Goal: Book appointment/travel/reservation

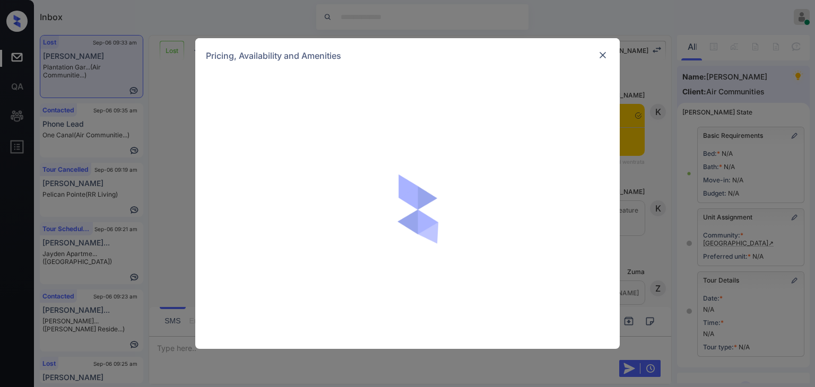
scroll to position [5468, 0]
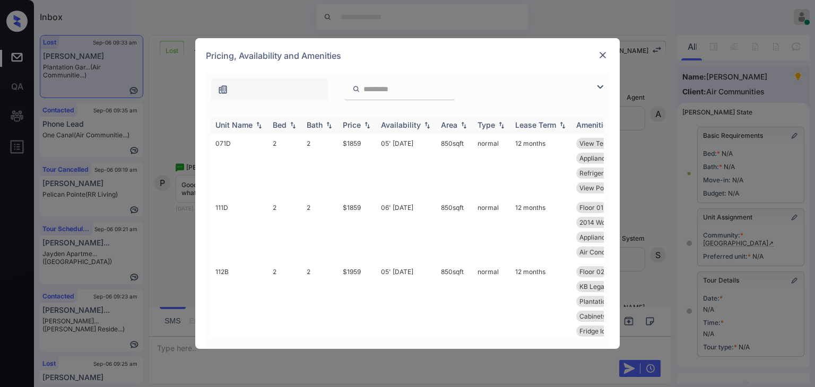
click at [280, 118] on th "Bed" at bounding box center [286, 125] width 34 height 18
click at [279, 129] on th "Bed" at bounding box center [286, 125] width 34 height 18
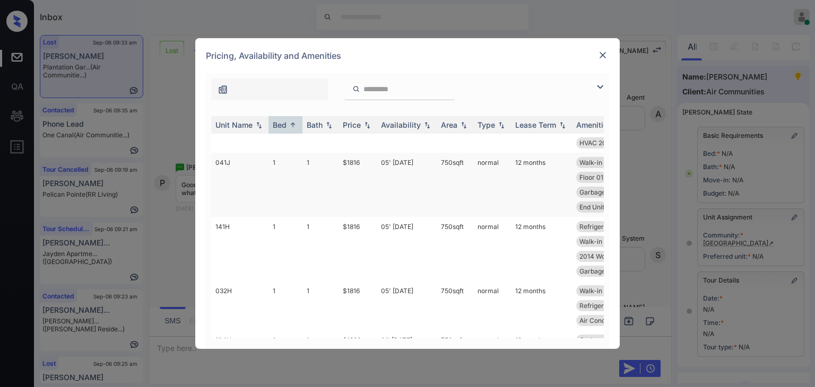
scroll to position [0, 0]
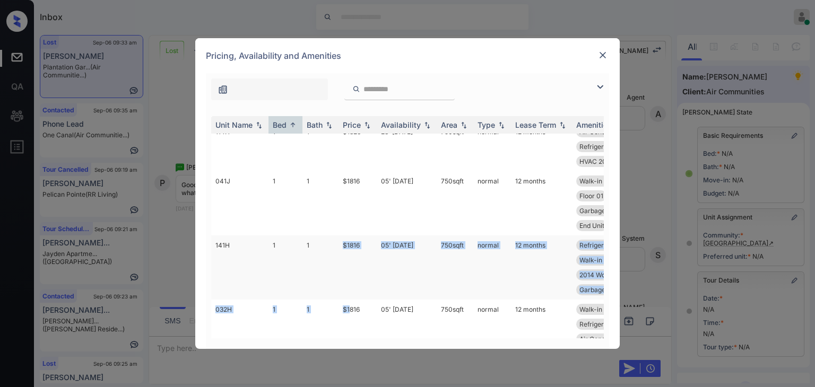
drag, startPoint x: 335, startPoint y: 327, endPoint x: 350, endPoint y: 324, distance: 15.3
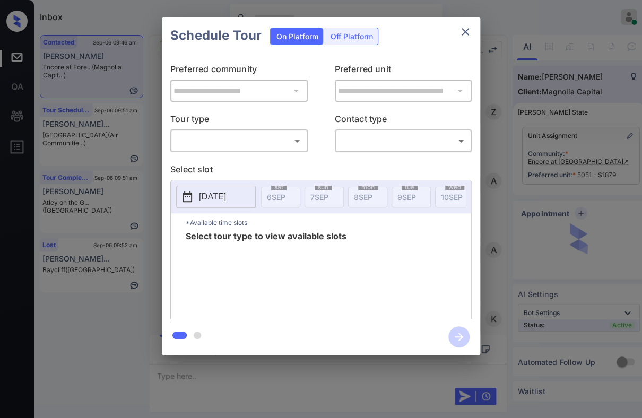
scroll to position [4074, 0]
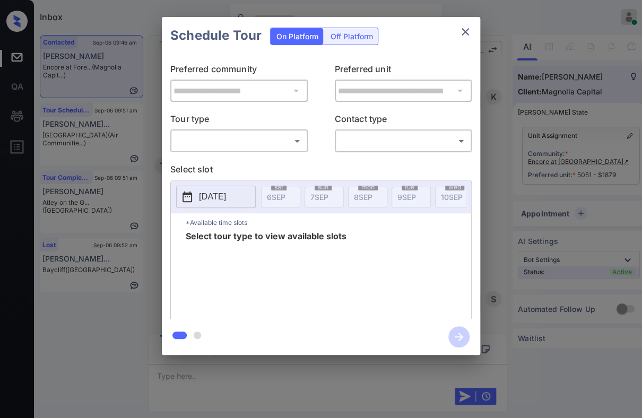
click at [229, 152] on div "**********" at bounding box center [321, 186] width 318 height 265
click at [227, 145] on body "Inbox [PERSON_NAME] [PERSON_NAME] Online Set yourself offline Set yourself on b…" at bounding box center [321, 209] width 642 height 418
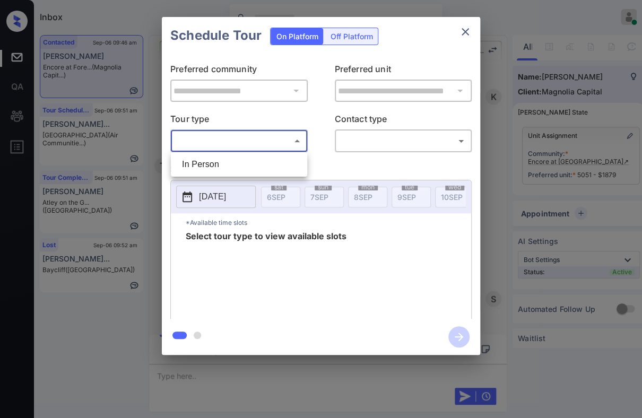
click at [242, 168] on li "In Person" at bounding box center [239, 164] width 131 height 19
type input "********"
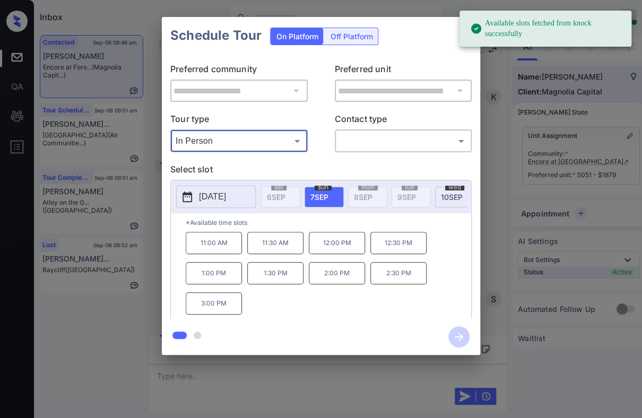
click at [226, 196] on p "[DATE]" at bounding box center [212, 197] width 27 height 13
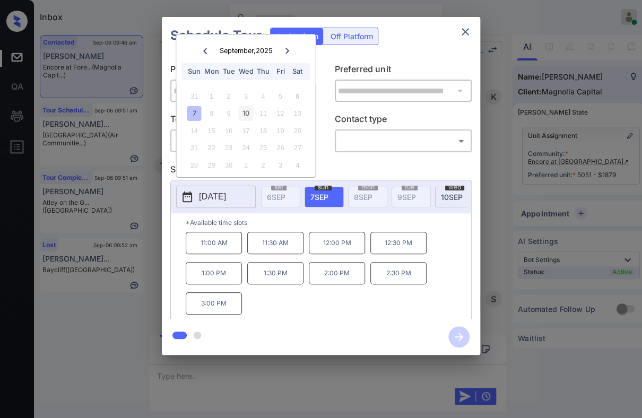
click at [248, 111] on div "10" at bounding box center [246, 113] width 14 height 14
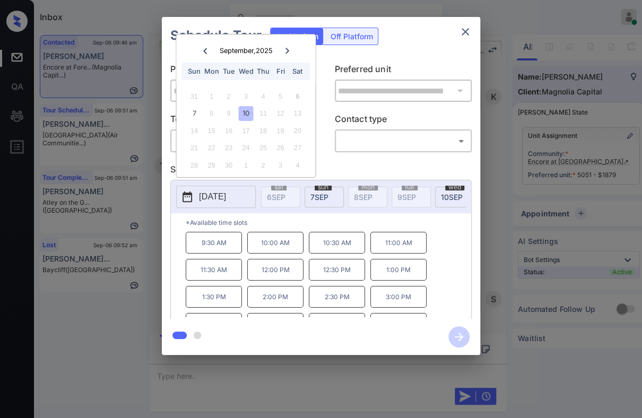
click at [219, 250] on p "9:30 AM" at bounding box center [214, 243] width 56 height 22
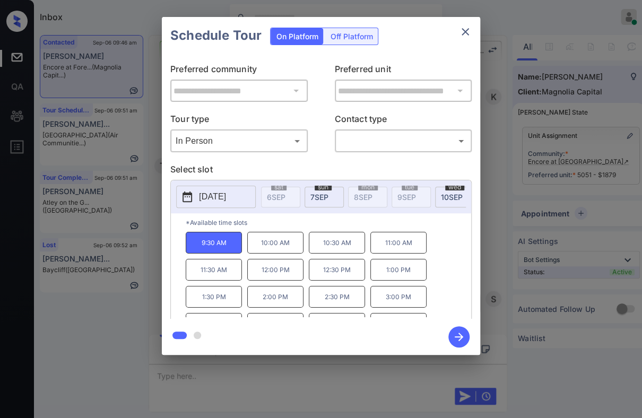
click at [456, 339] on icon "button" at bounding box center [458, 336] width 21 height 21
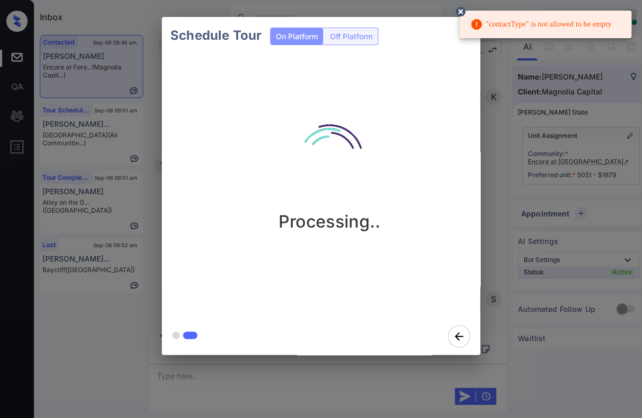
click at [454, 7] on icon at bounding box center [460, 11] width 13 height 13
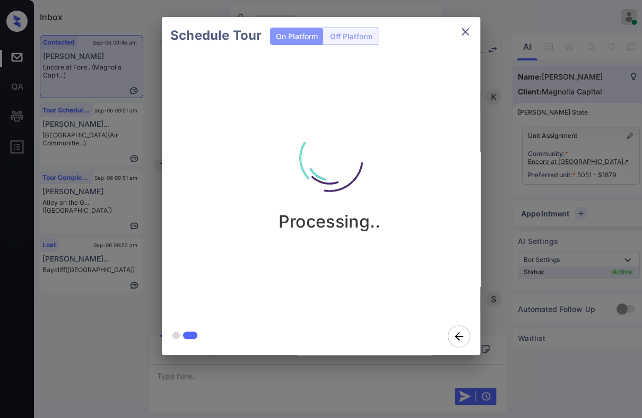
click at [467, 32] on icon "close" at bounding box center [465, 31] width 13 height 13
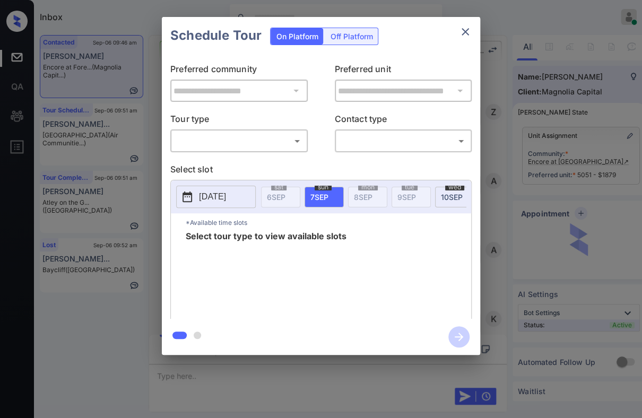
scroll to position [4074, 0]
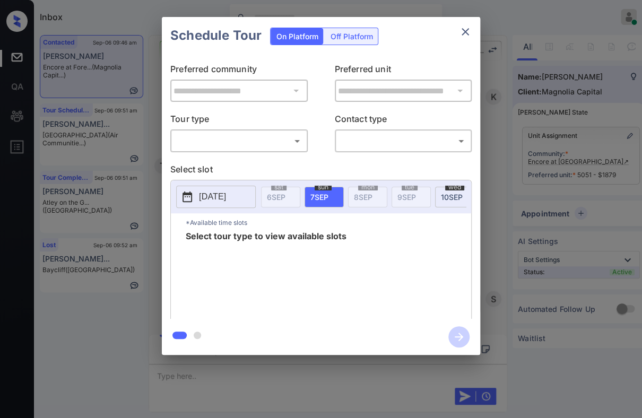
click at [249, 134] on body "Inbox Danielle Dela Cruz Online Set yourself offline Set yourself on break Prof…" at bounding box center [321, 209] width 642 height 418
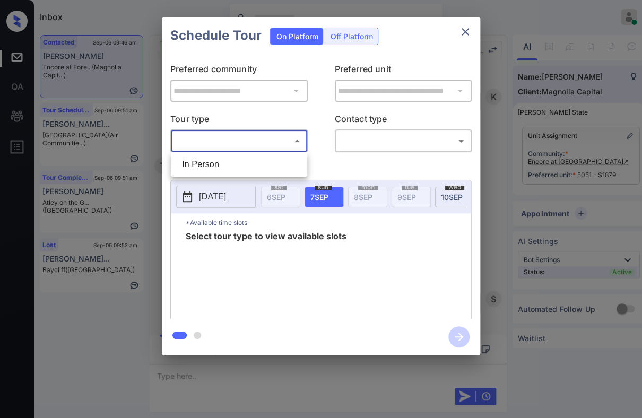
click at [224, 161] on li "In Person" at bounding box center [239, 164] width 131 height 19
type input "********"
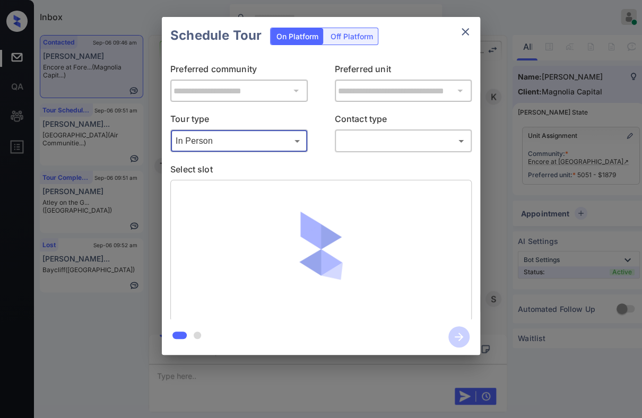
click at [352, 139] on body "Inbox [PERSON_NAME] [PERSON_NAME] Online Set yourself offline Set yourself on b…" at bounding box center [321, 209] width 642 height 418
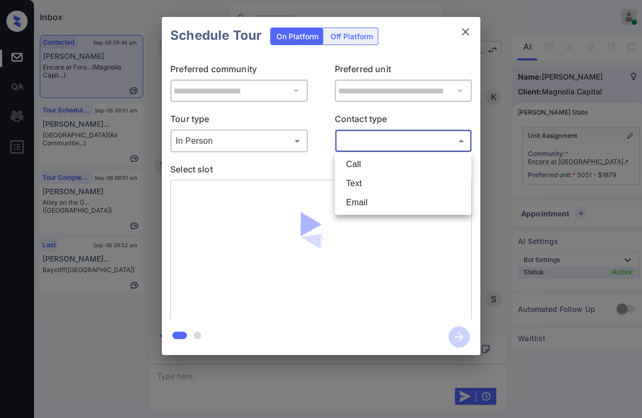
click at [352, 183] on li "Text" at bounding box center [403, 183] width 131 height 19
type input "****"
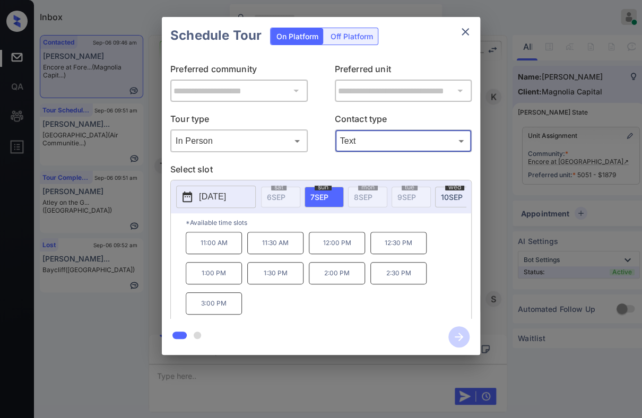
click at [444, 193] on span "10 SEP" at bounding box center [452, 197] width 22 height 9
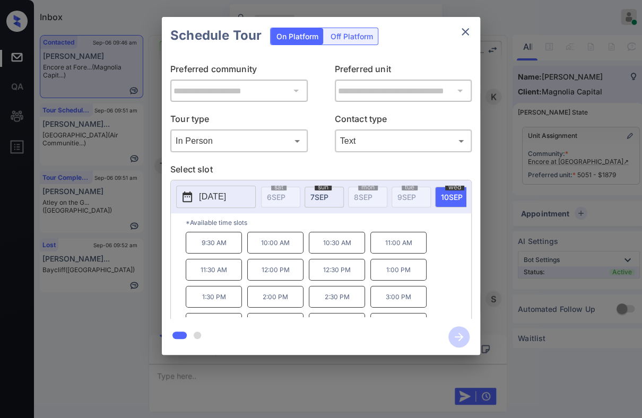
click at [226, 249] on p "9:30 AM" at bounding box center [214, 243] width 56 height 22
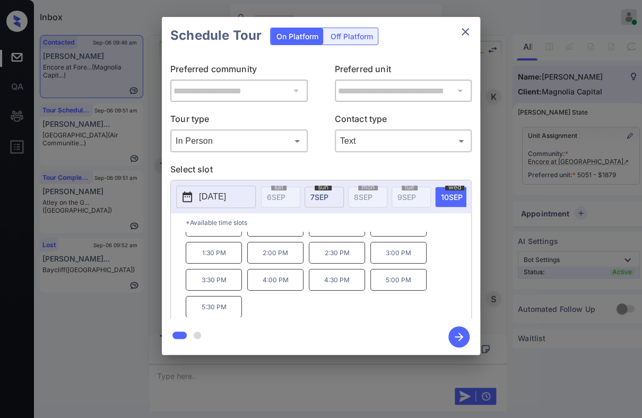
click at [459, 330] on icon "button" at bounding box center [458, 336] width 21 height 21
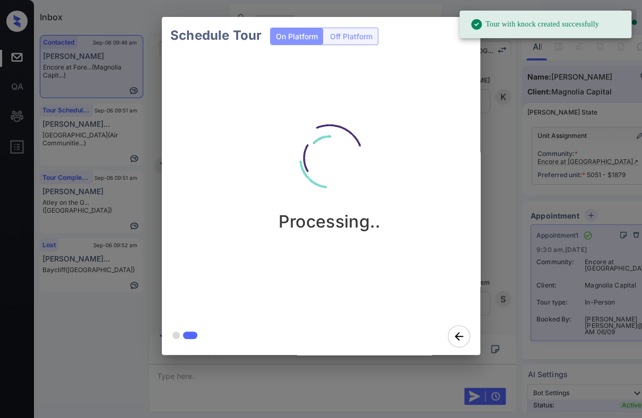
click at [437, 28] on div "Schedule Tour On Platform Off Platform" at bounding box center [321, 35] width 318 height 37
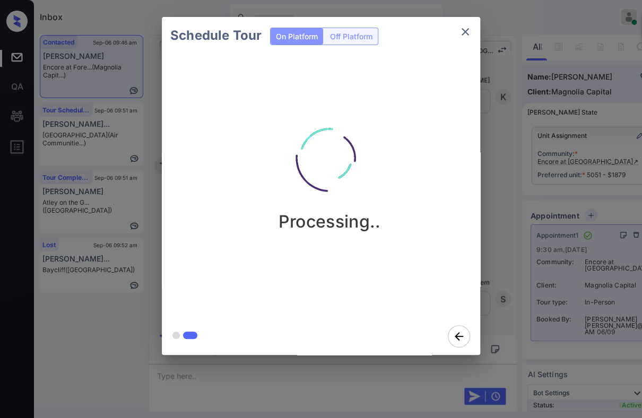
click at [472, 24] on div "Tour with knock created successfully" at bounding box center [546, 25] width 172 height 28
click at [464, 31] on icon "close" at bounding box center [465, 31] width 7 height 7
